Goal: Information Seeking & Learning: Compare options

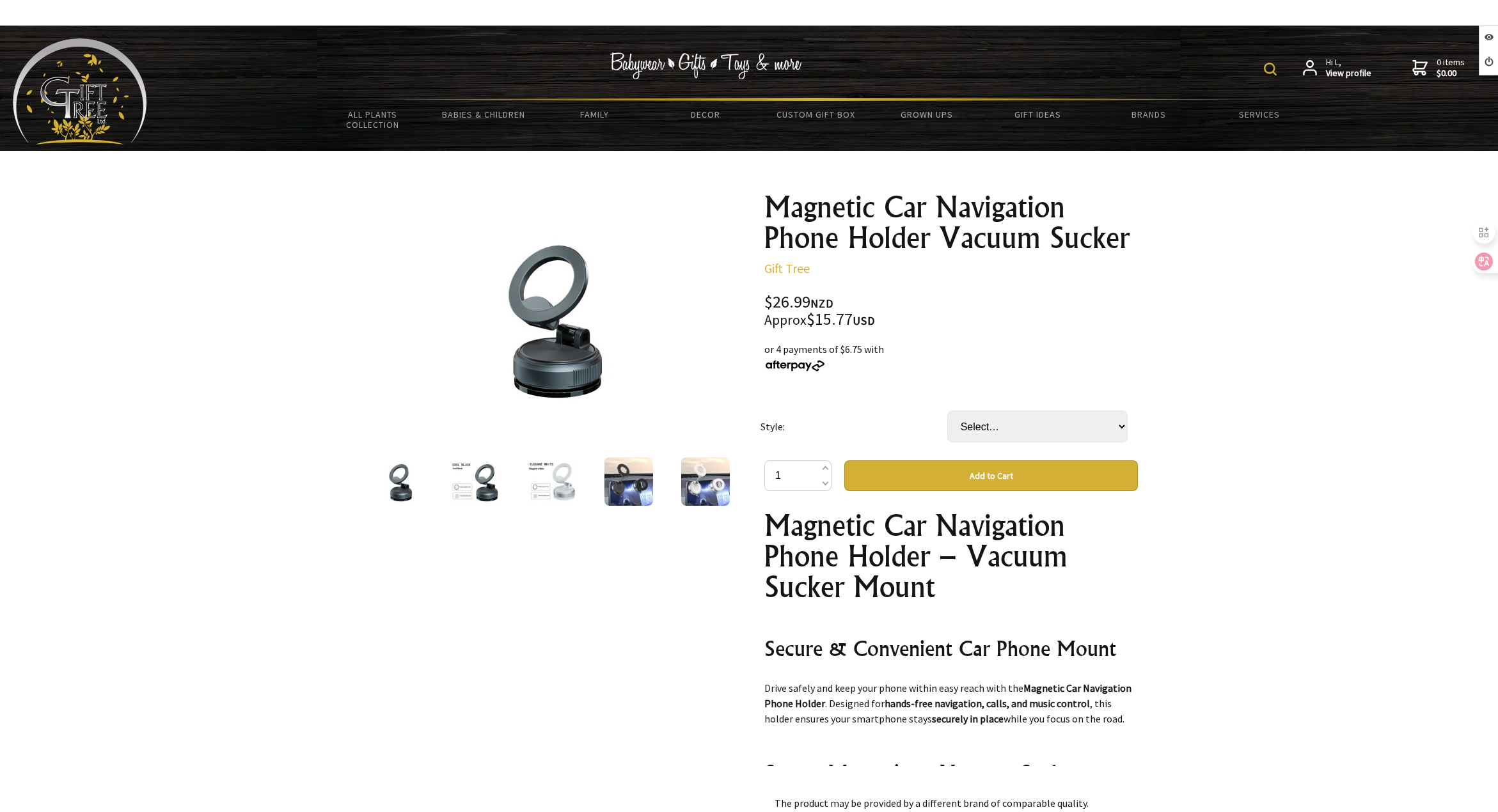
drag, startPoint x: 991, startPoint y: 407, endPoint x: 998, endPoint y: 416, distance: 11.4
click at [992, 407] on td "Select… 283 Black 283 White K009 Black (+ $2.00) K009 White (+ $2.00) K007 Blac…" at bounding box center [1041, 427] width 186 height 68
drag, startPoint x: 1000, startPoint y: 422, endPoint x: 1003, endPoint y: 430, distance: 8.5
click at [1000, 422] on select "Select… 283 Black 283 White K009 Black (+ $2.00) K009 White (+ $2.00) K007 Blac…" at bounding box center [1038, 427] width 180 height 32
select select "K009 Black"
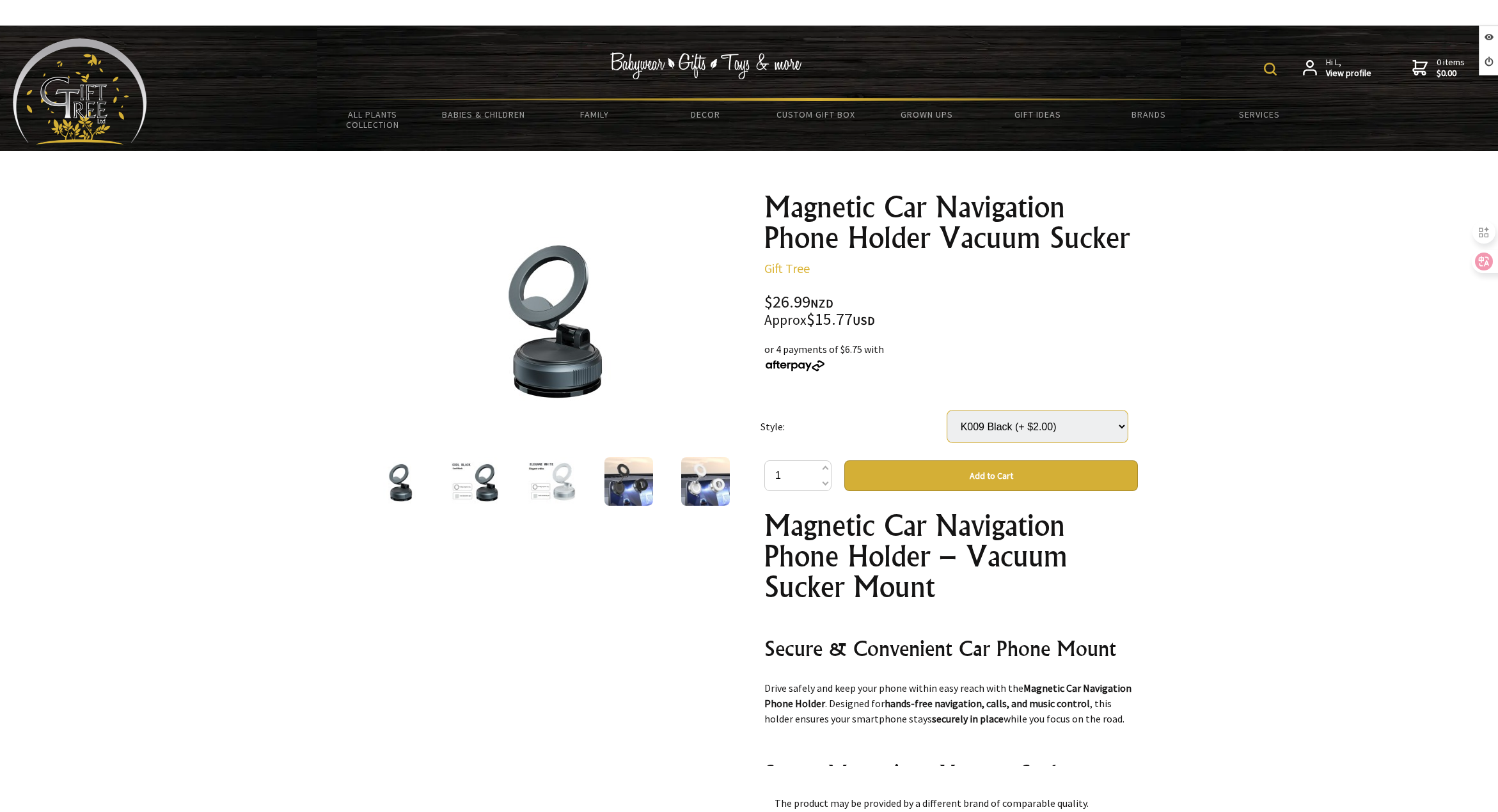
click at [948, 411] on select "Select… 283 Black 283 White K009 Black (+ $2.00) K009 White (+ $2.00) K007 Blac…" at bounding box center [1038, 427] width 180 height 32
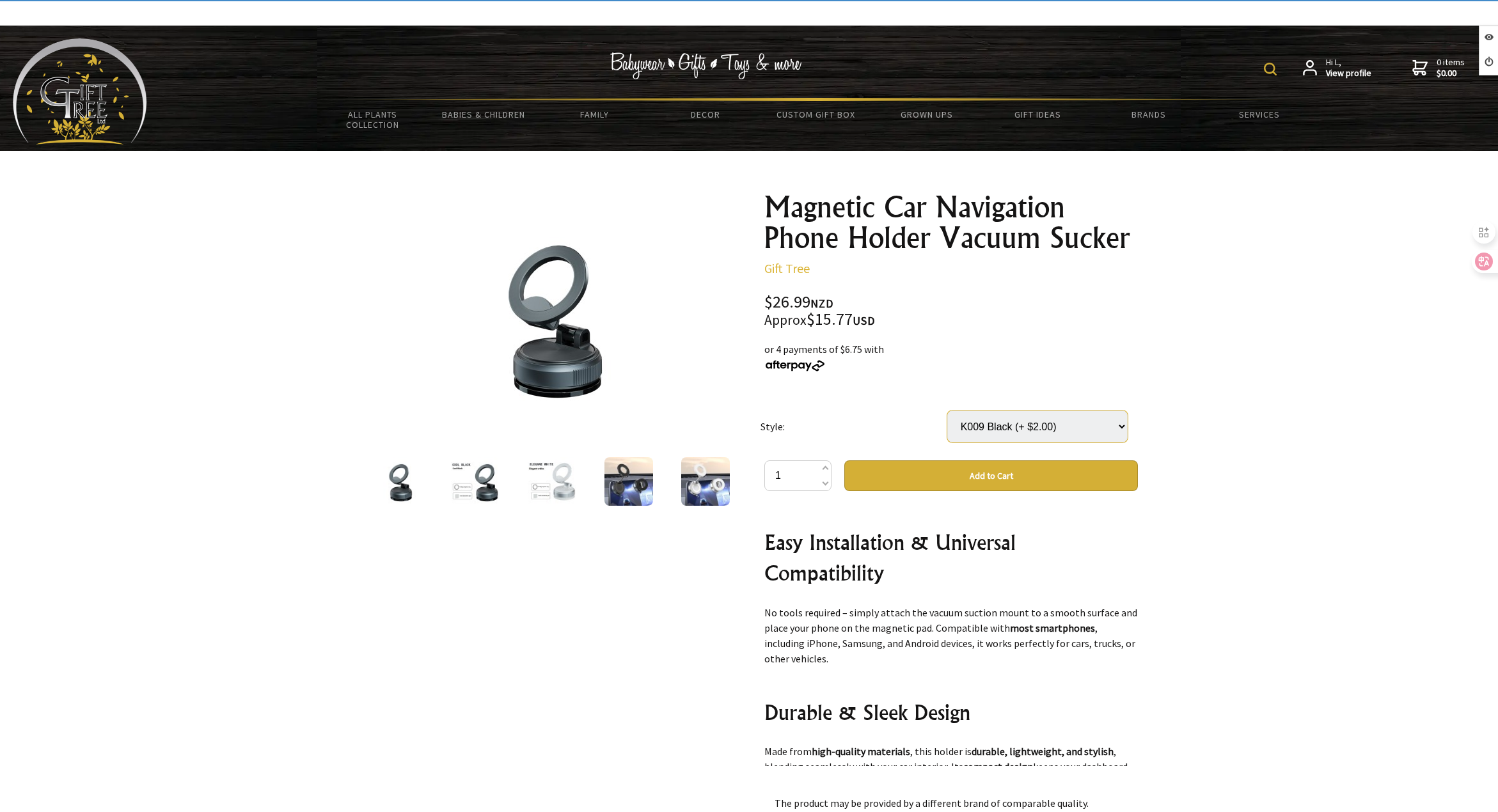
scroll to position [576, 0]
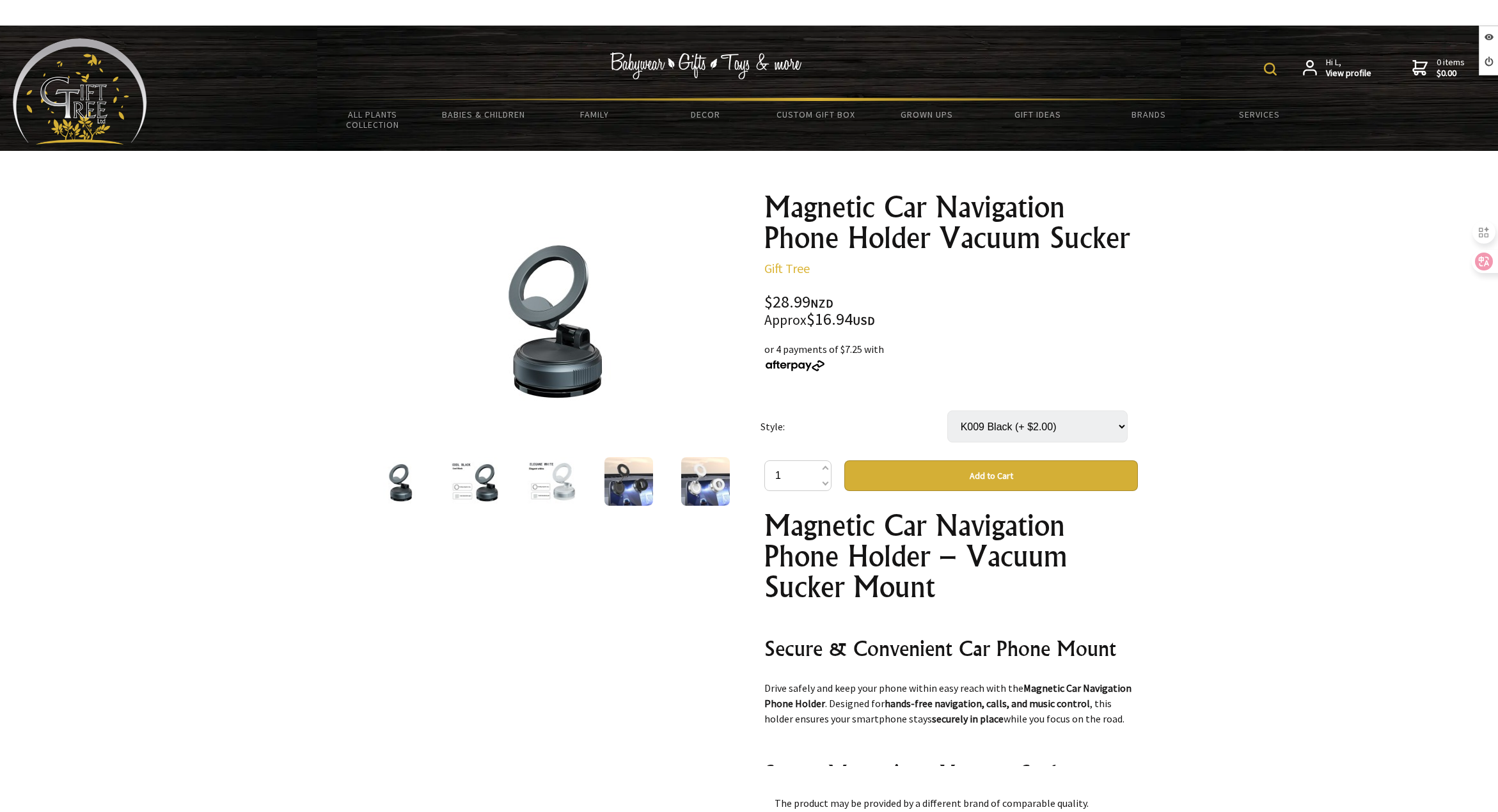
click at [980, 427] on select "Select… 283 Black 283 White K009 Black (+ $2.00) K009 White (+ $2.00) K007 Blac…" at bounding box center [1038, 427] width 180 height 32
select select "K007 White"
click at [948, 411] on select "Select… 283 Black 283 White K009 Black (+ $2.00) K009 White (+ $2.00) K007 Blac…" at bounding box center [1038, 427] width 180 height 32
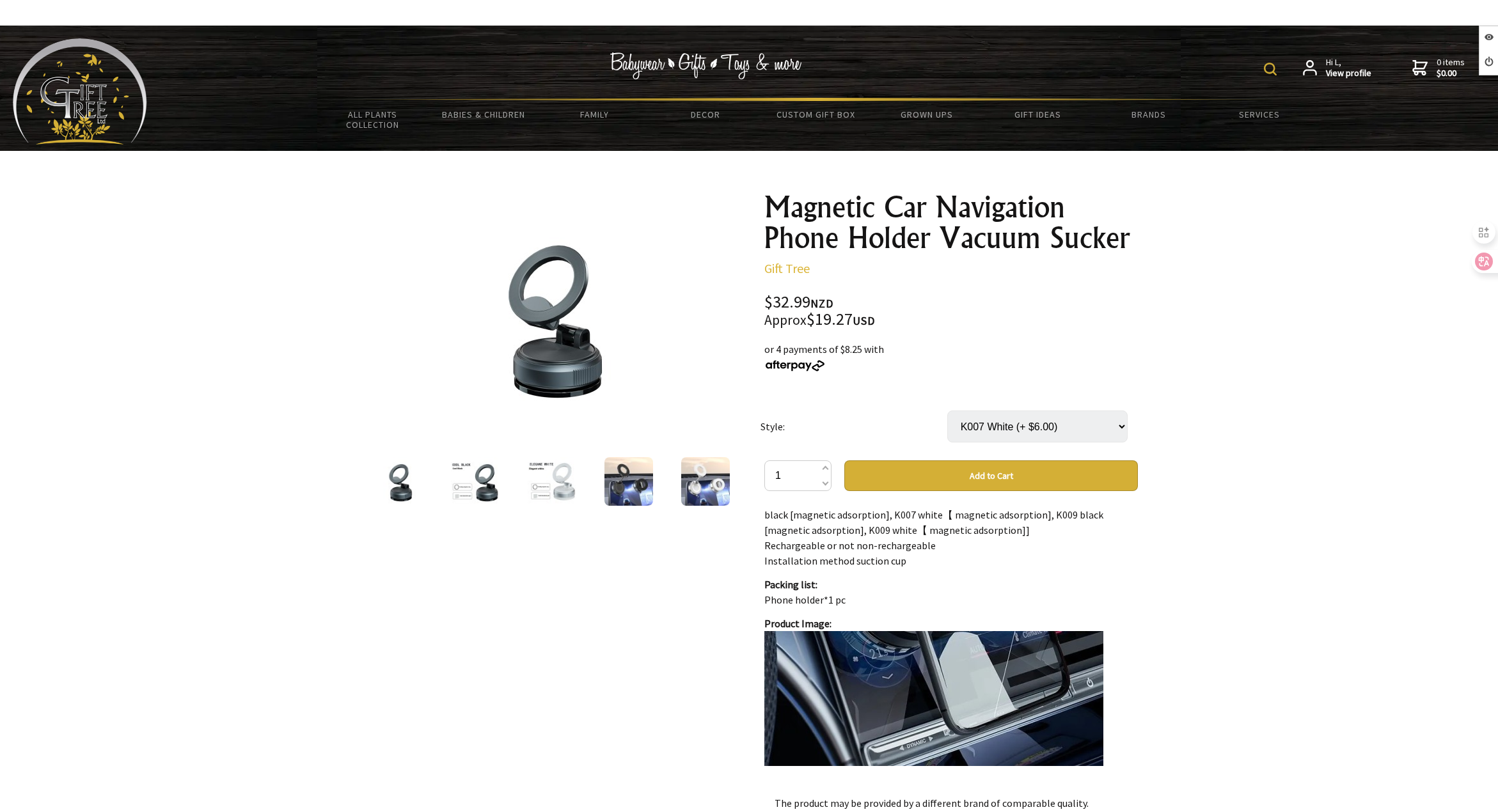
scroll to position [895, 0]
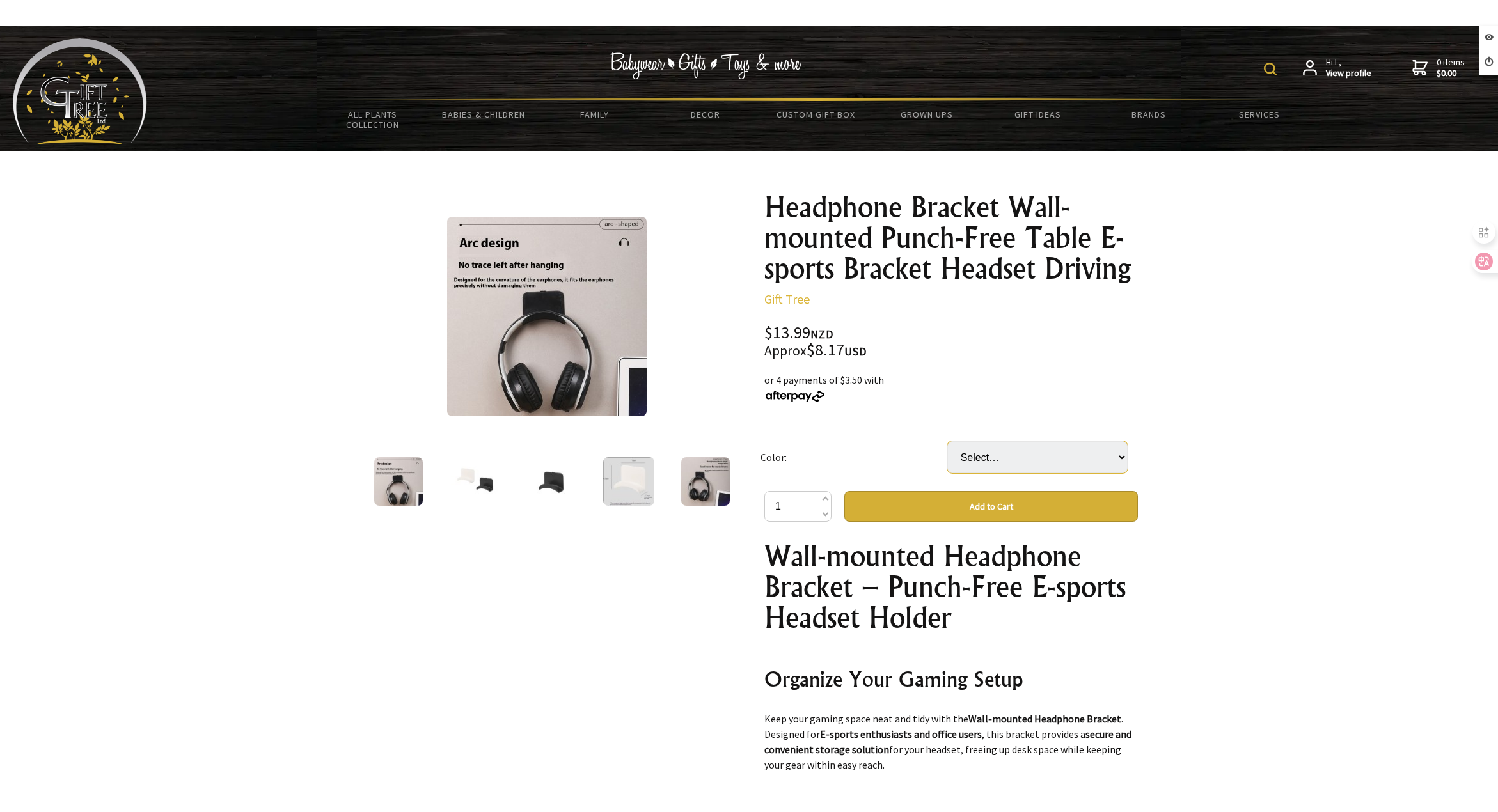
drag, startPoint x: 984, startPoint y: 455, endPoint x: 989, endPoint y: 461, distance: 7.8
click at [984, 455] on select "Select… Black White" at bounding box center [1038, 457] width 180 height 32
select select "White"
click at [948, 441] on select "Select… Black White" at bounding box center [1038, 457] width 180 height 32
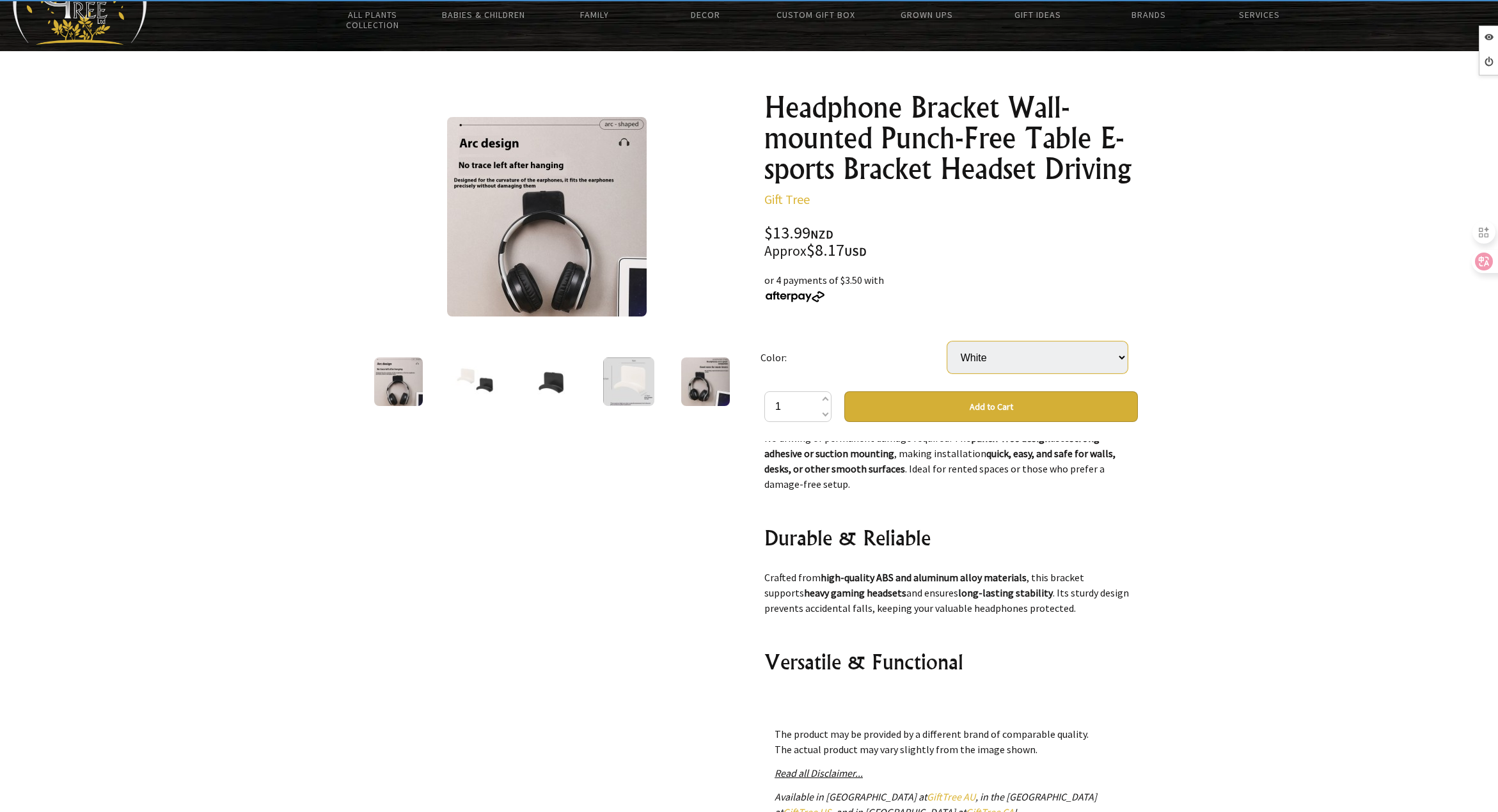
scroll to position [256, 0]
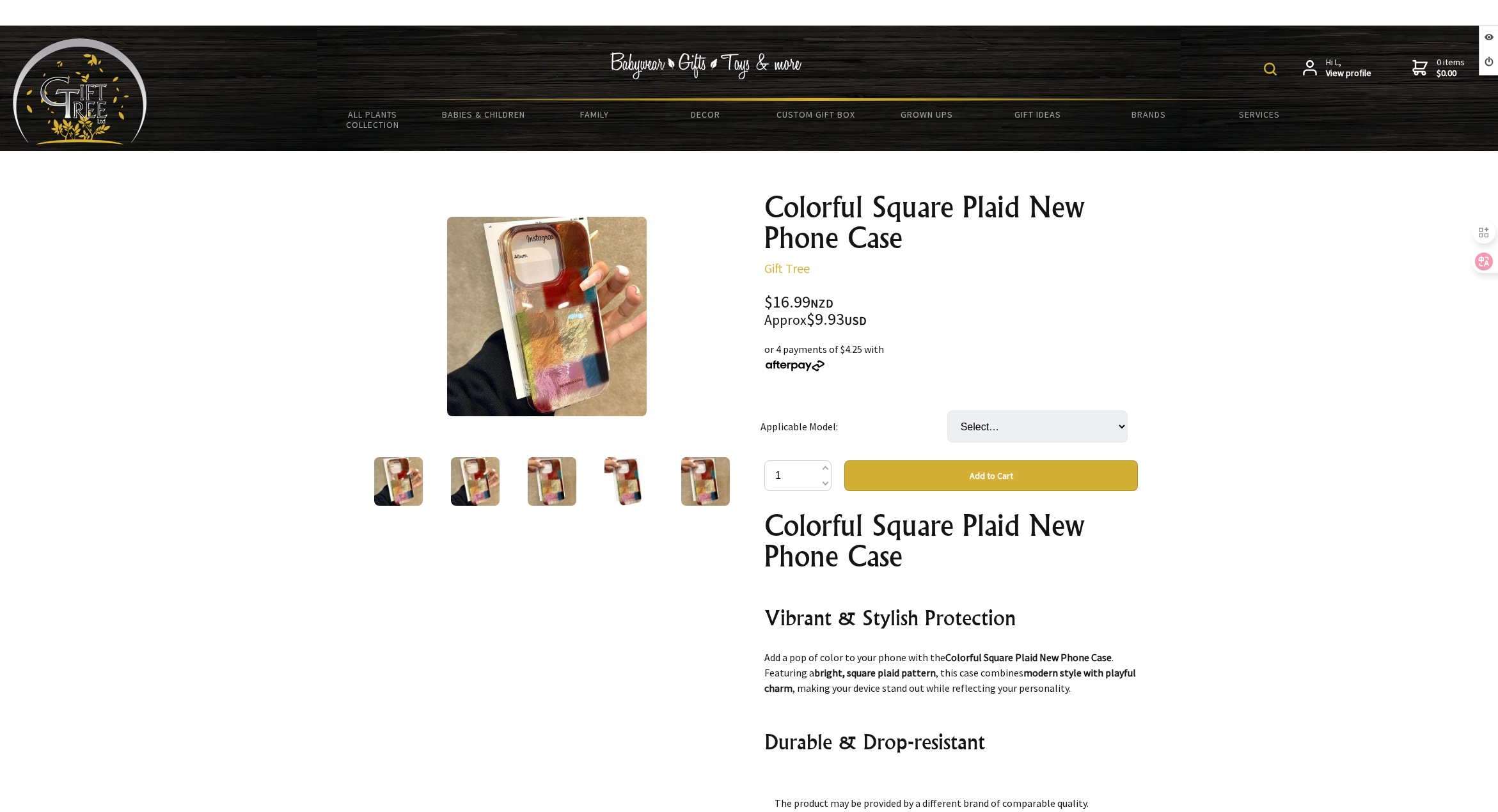
select select "IPhone14ProMax"
click at [948, 411] on select "Select… IPhone14 IPhone14Plus IPhone14Pro IPhone14ProMax IPhone15 IPhone15Plus …" at bounding box center [1038, 427] width 180 height 32
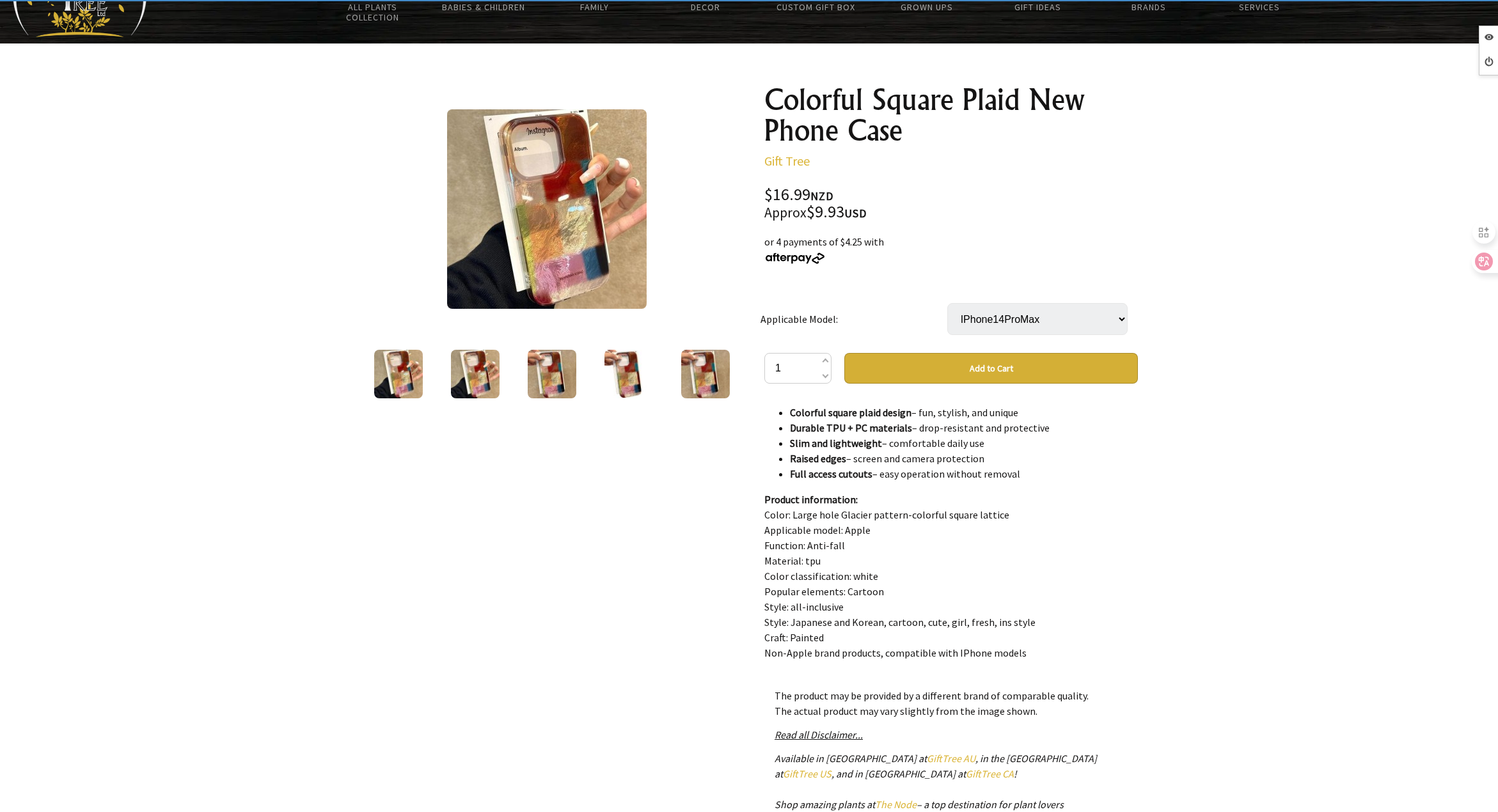
scroll to position [127, 0]
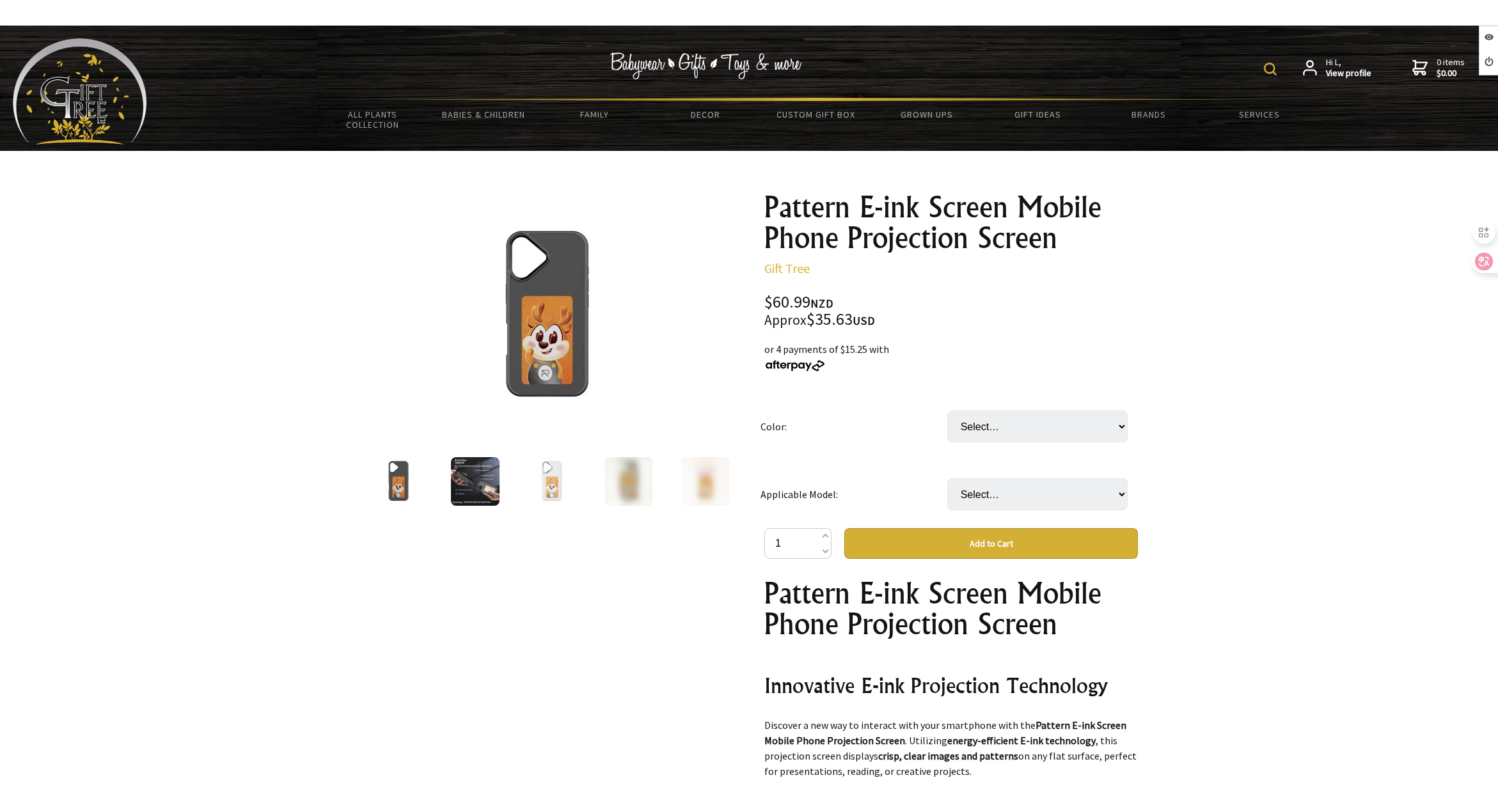
click at [1021, 442] on td "Select… Black Blue Gray Pink White" at bounding box center [1041, 427] width 186 height 68
click at [1003, 436] on select "Select… Black Blue Gray Pink White" at bounding box center [1038, 427] width 180 height 32
select select "Black"
click at [948, 411] on select "Select… Black Blue Gray Pink White" at bounding box center [1038, 427] width 180 height 32
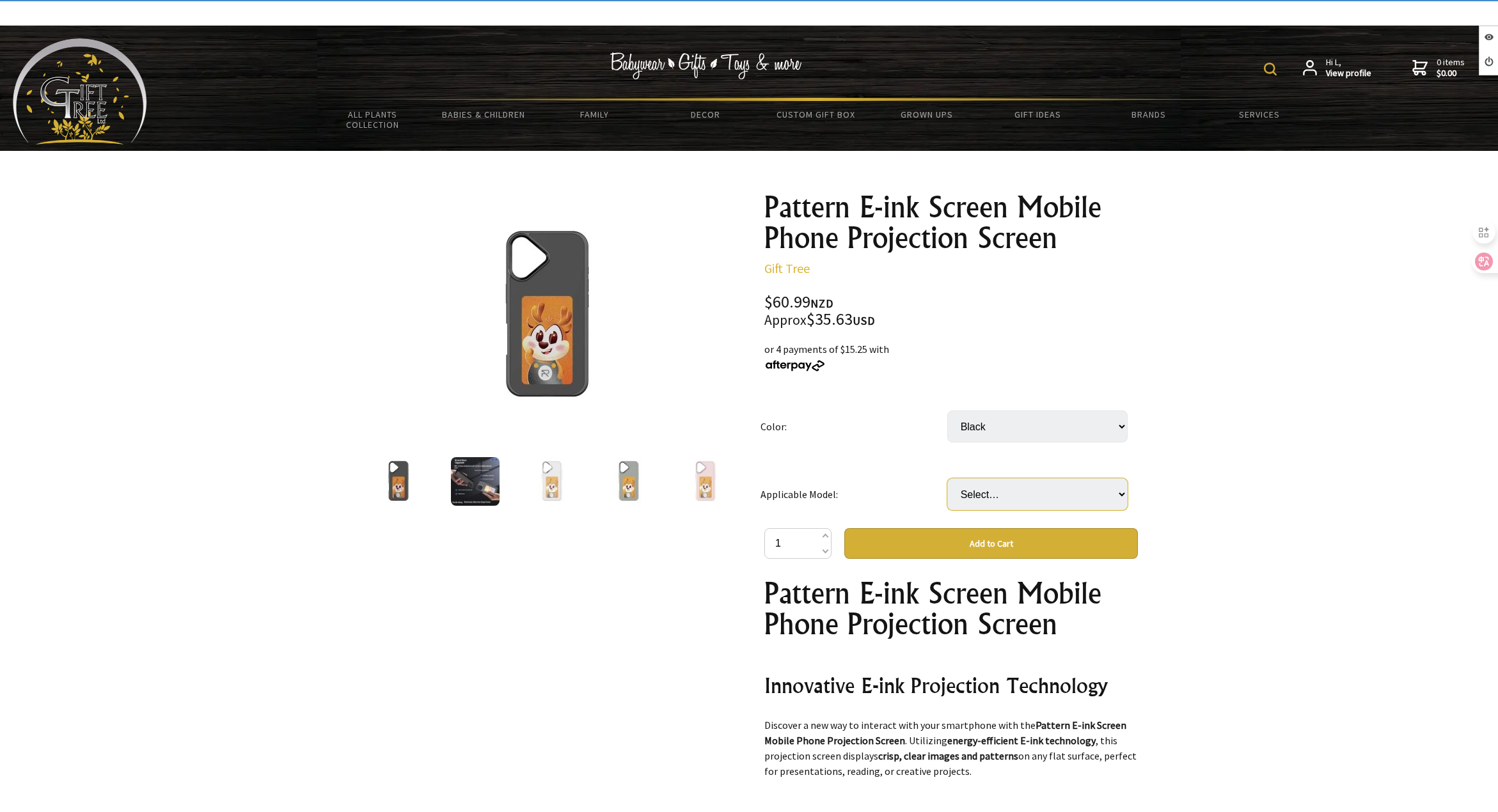
click at [1000, 495] on select "Select… IPhone14 IPhone14pro IPhone14promax IPhone15 IPhone15pro IPhone15promax…" at bounding box center [1038, 495] width 180 height 32
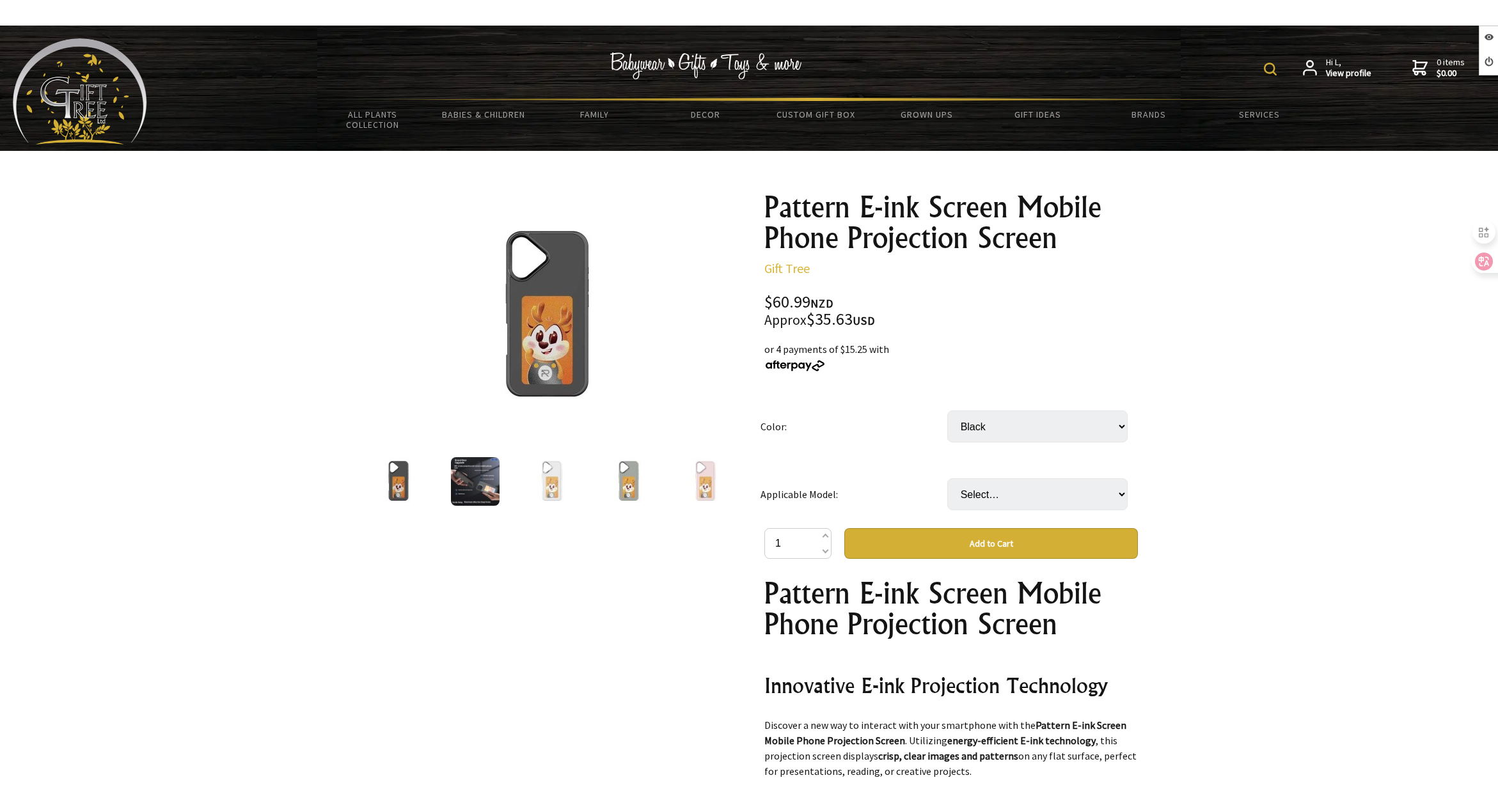
click at [995, 496] on select "Select… IPhone14 IPhone14pro IPhone14promax IPhone15 IPhone15pro IPhone15promax…" at bounding box center [1038, 495] width 180 height 32
select select "IPhone15promax"
click at [948, 479] on select "Select… IPhone14 IPhone14pro IPhone14promax IPhone15 IPhone15pro IPhone15promax…" at bounding box center [1038, 495] width 180 height 32
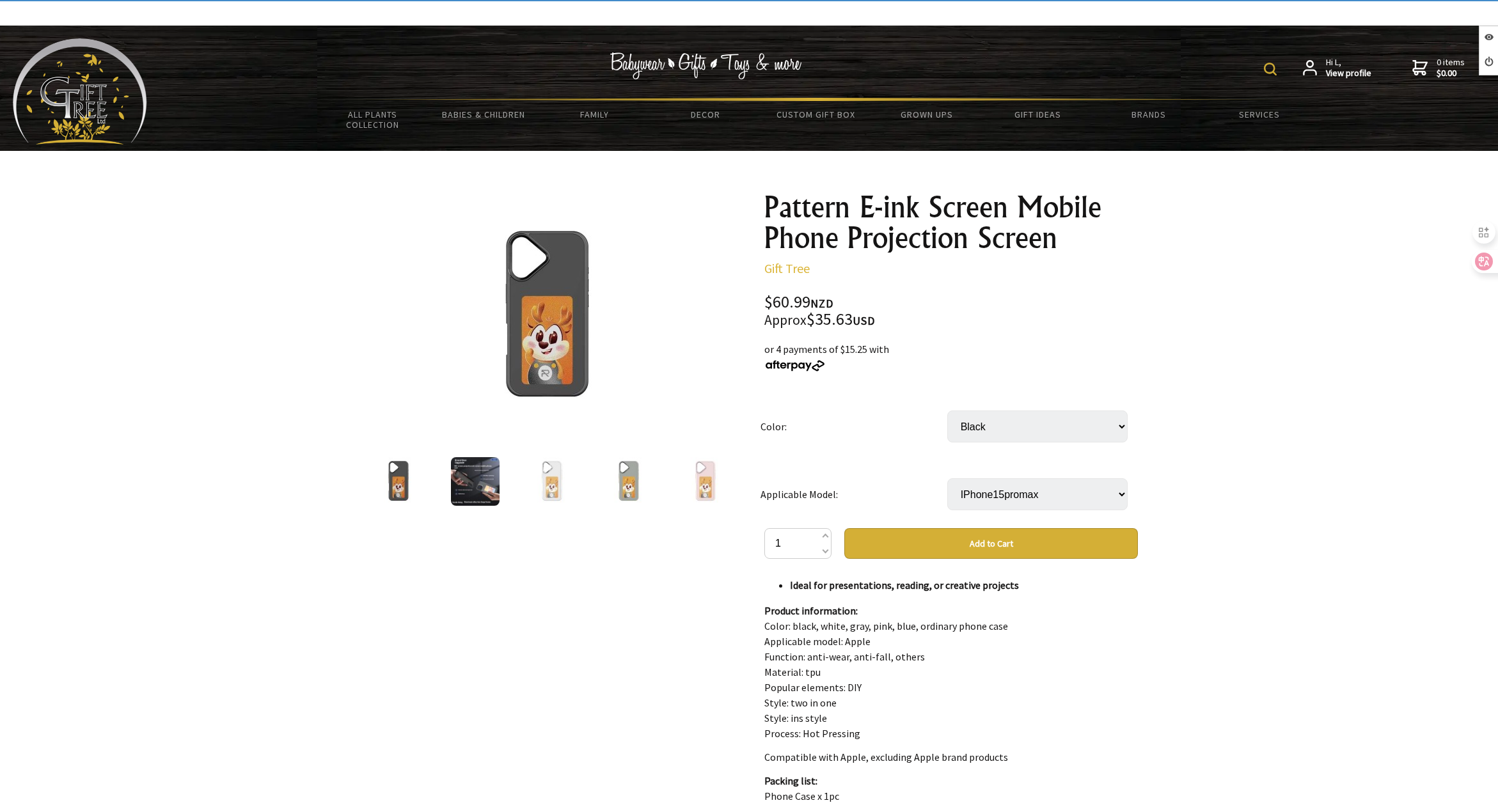
scroll to position [956, 0]
